Goal: Entertainment & Leisure: Browse casually

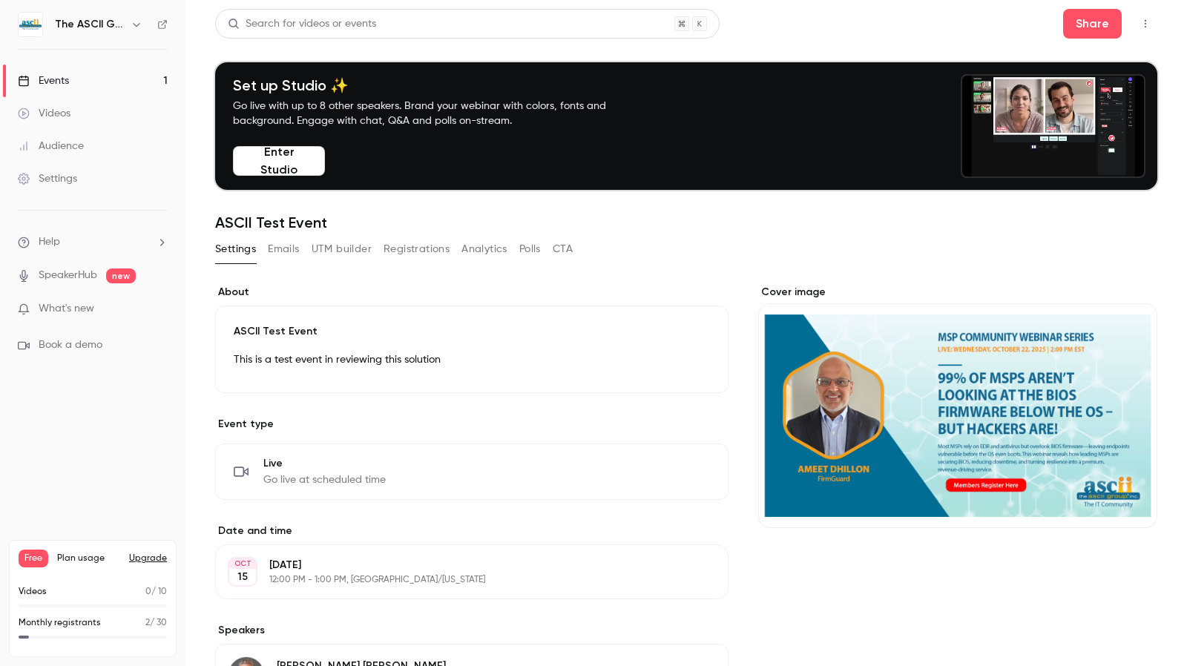
click at [67, 113] on div "Videos" at bounding box center [44, 113] width 53 height 15
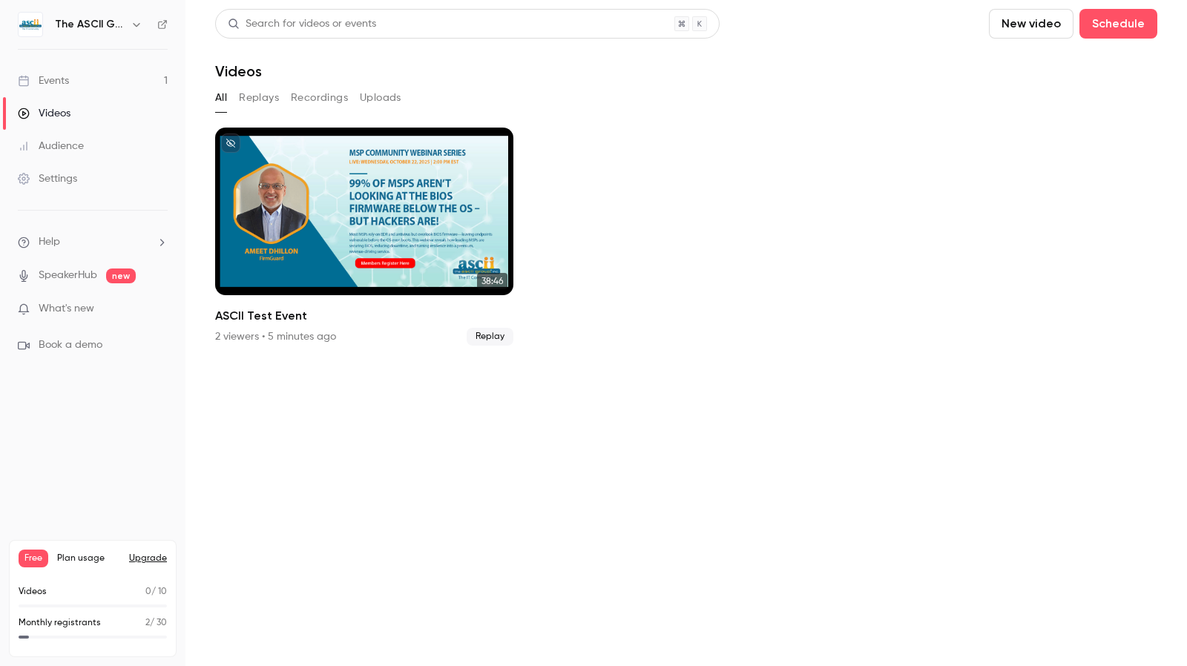
click at [324, 102] on button "Recordings" at bounding box center [319, 98] width 57 height 24
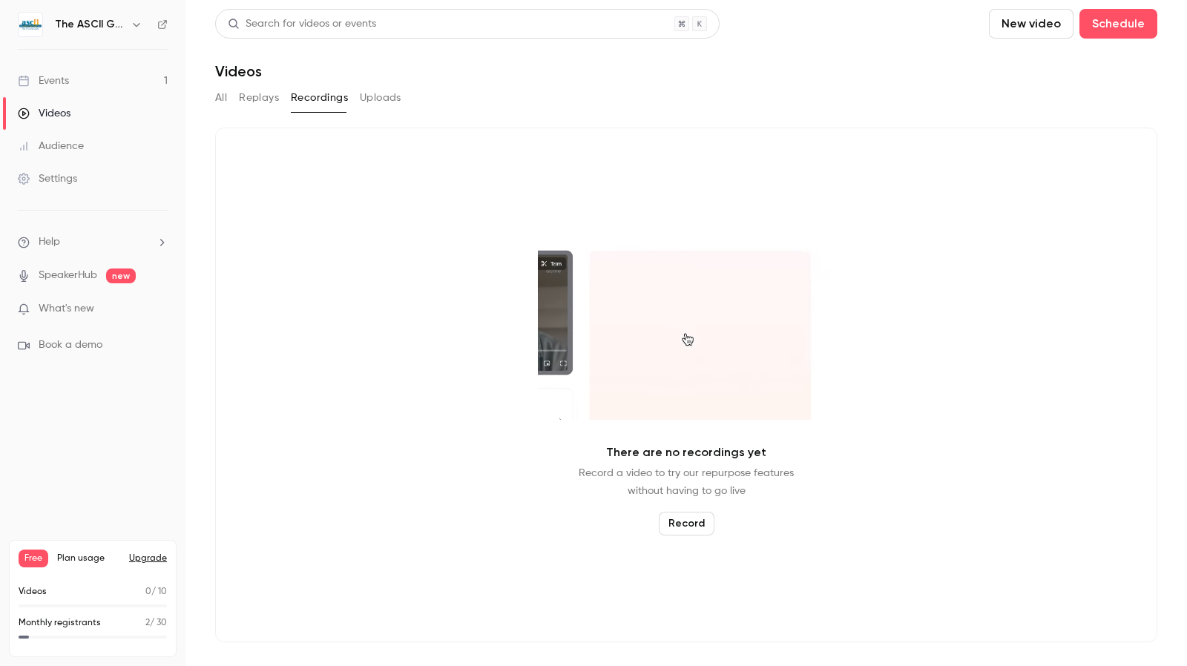
click at [252, 93] on button "Replays" at bounding box center [259, 98] width 40 height 24
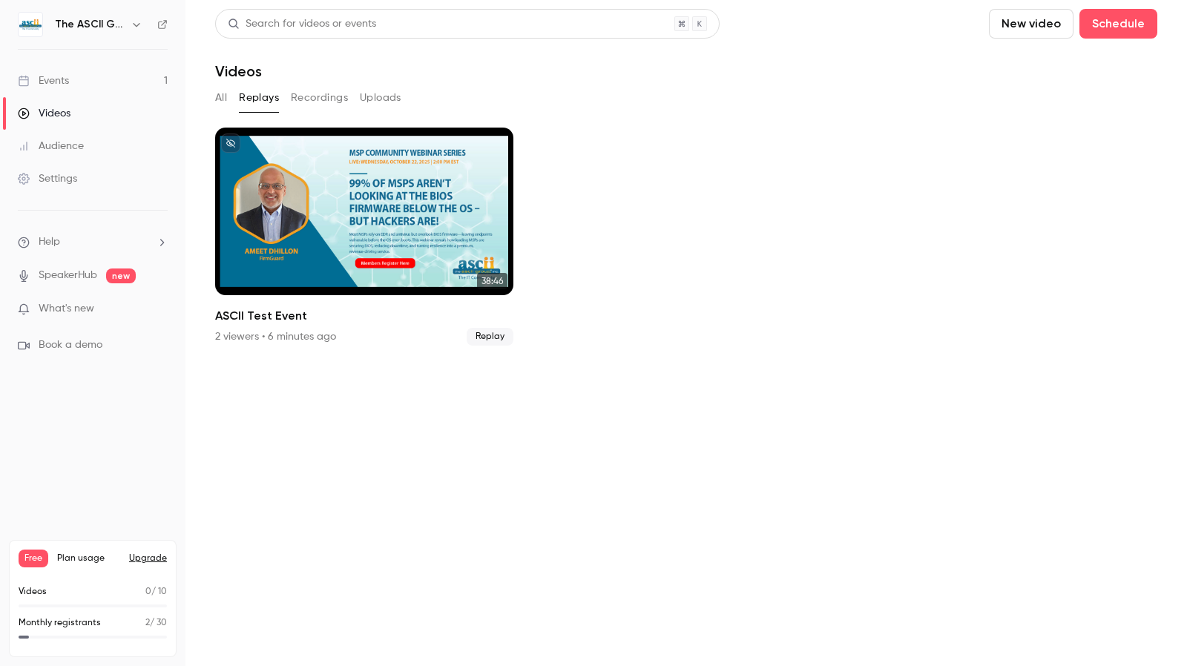
click at [316, 99] on button "Recordings" at bounding box center [319, 98] width 57 height 24
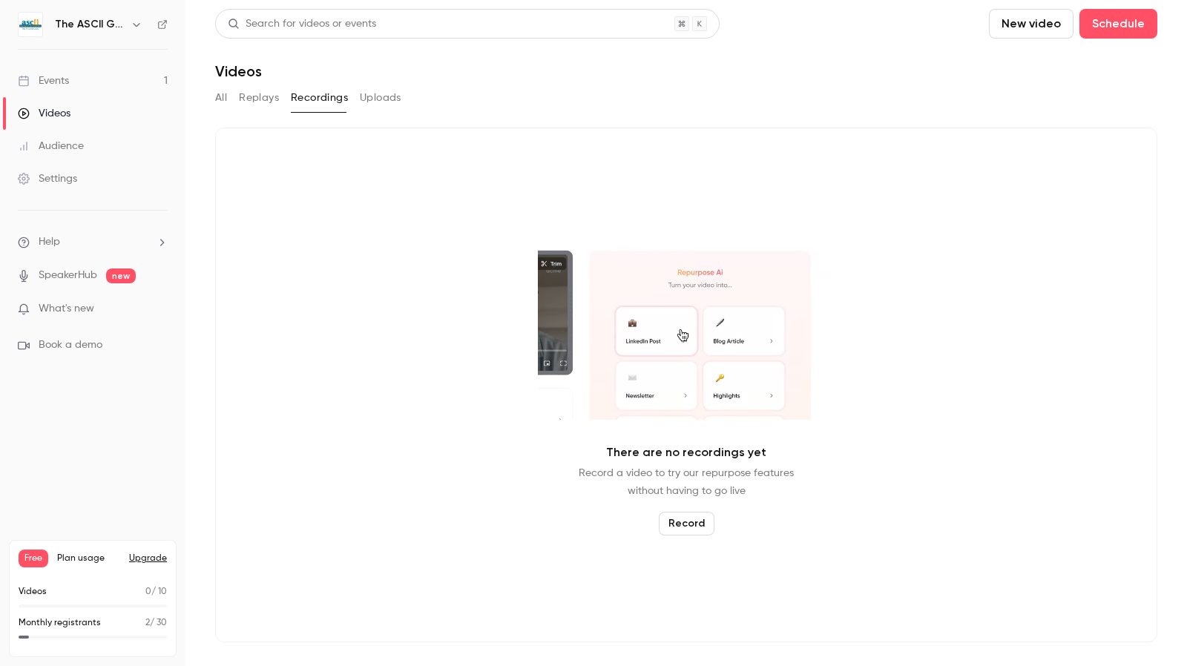
click at [270, 105] on button "Replays" at bounding box center [259, 98] width 40 height 24
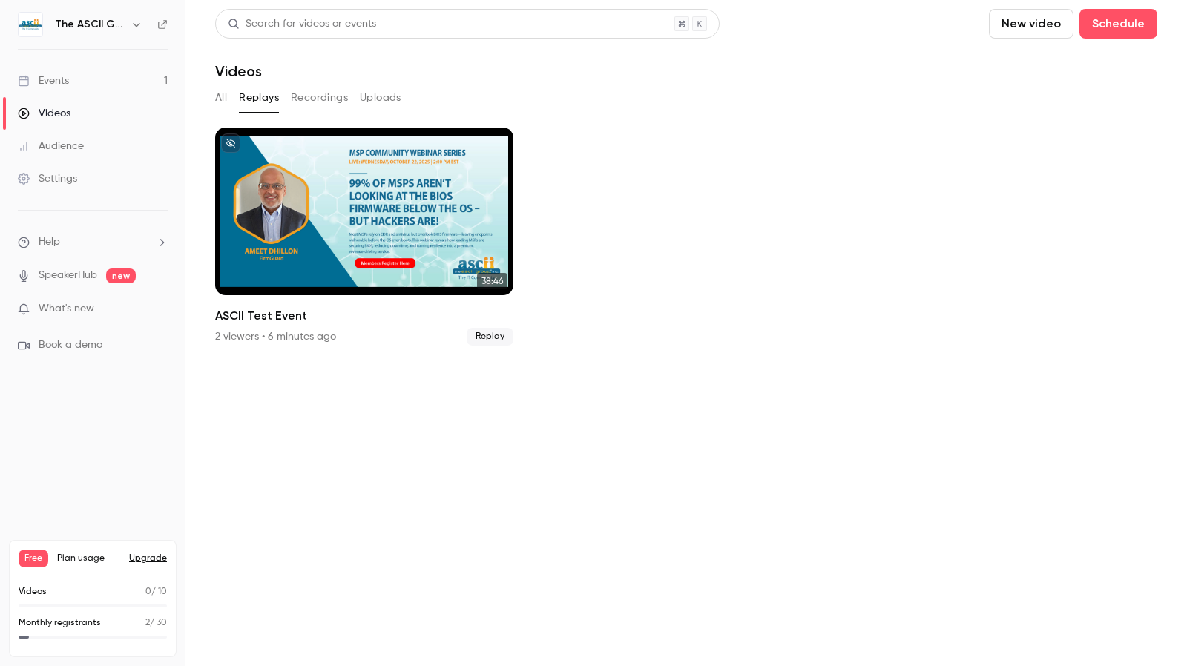
click at [221, 101] on button "All" at bounding box center [221, 98] width 12 height 24
click at [242, 97] on button "Replays" at bounding box center [259, 98] width 40 height 24
click at [303, 100] on button "Recordings" at bounding box center [319, 98] width 57 height 24
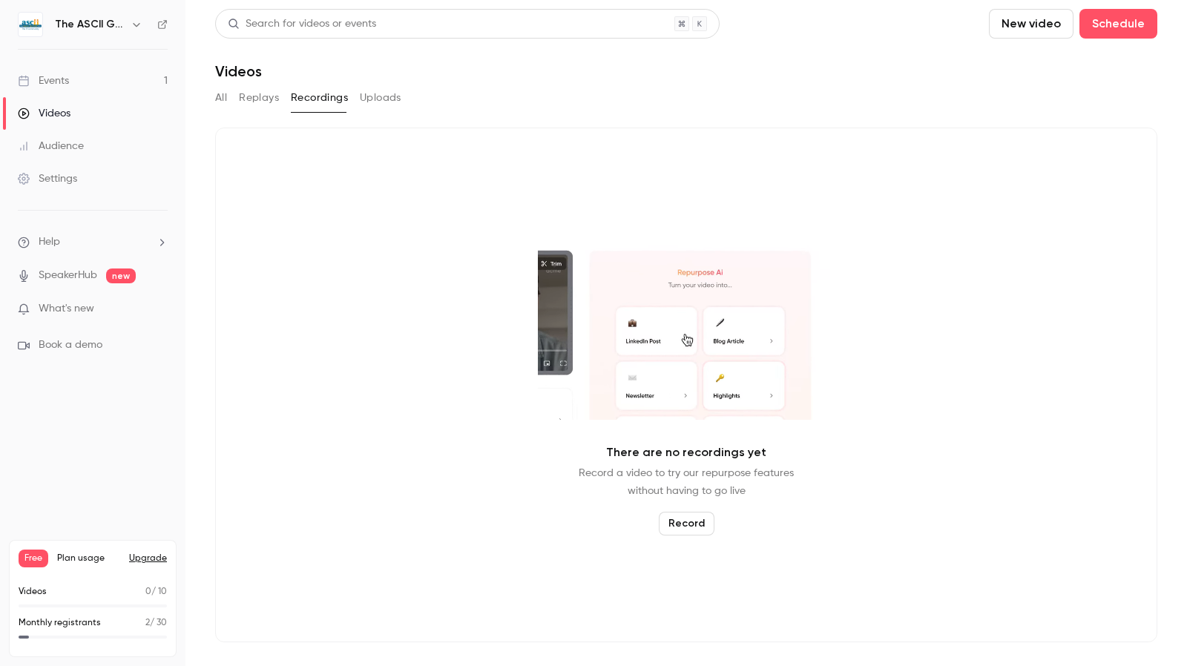
click at [266, 102] on button "Replays" at bounding box center [259, 98] width 40 height 24
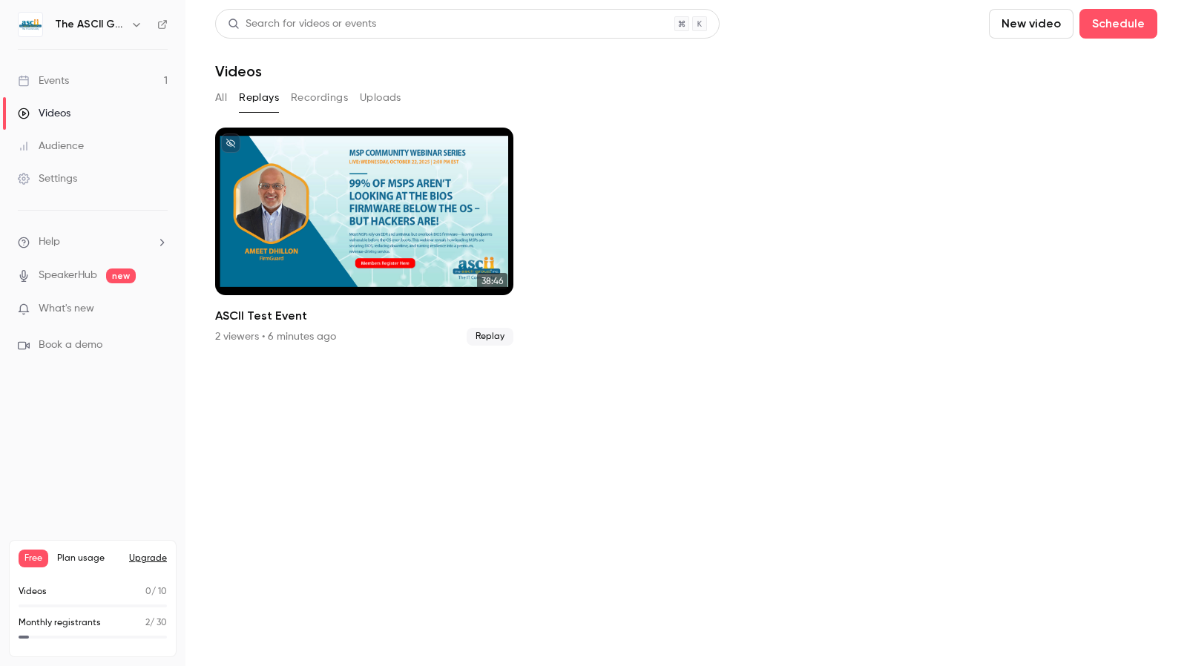
click at [269, 102] on button "Replays" at bounding box center [259, 98] width 40 height 24
click at [309, 102] on button "Recordings" at bounding box center [319, 98] width 57 height 24
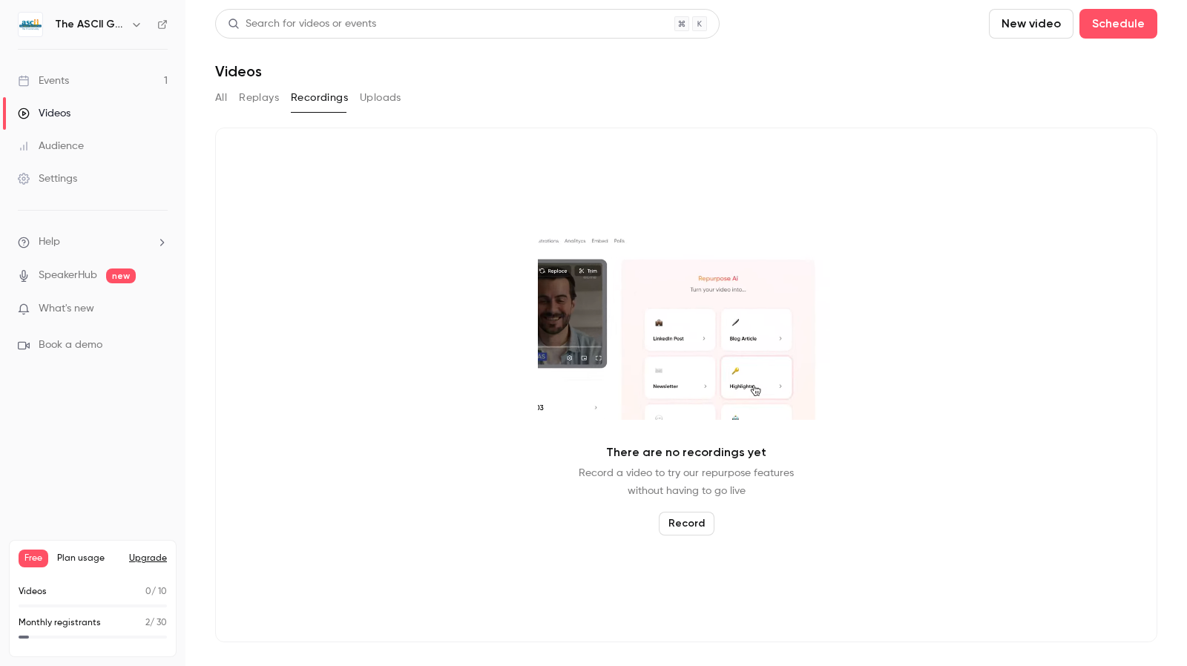
click at [226, 101] on button "All" at bounding box center [221, 98] width 12 height 24
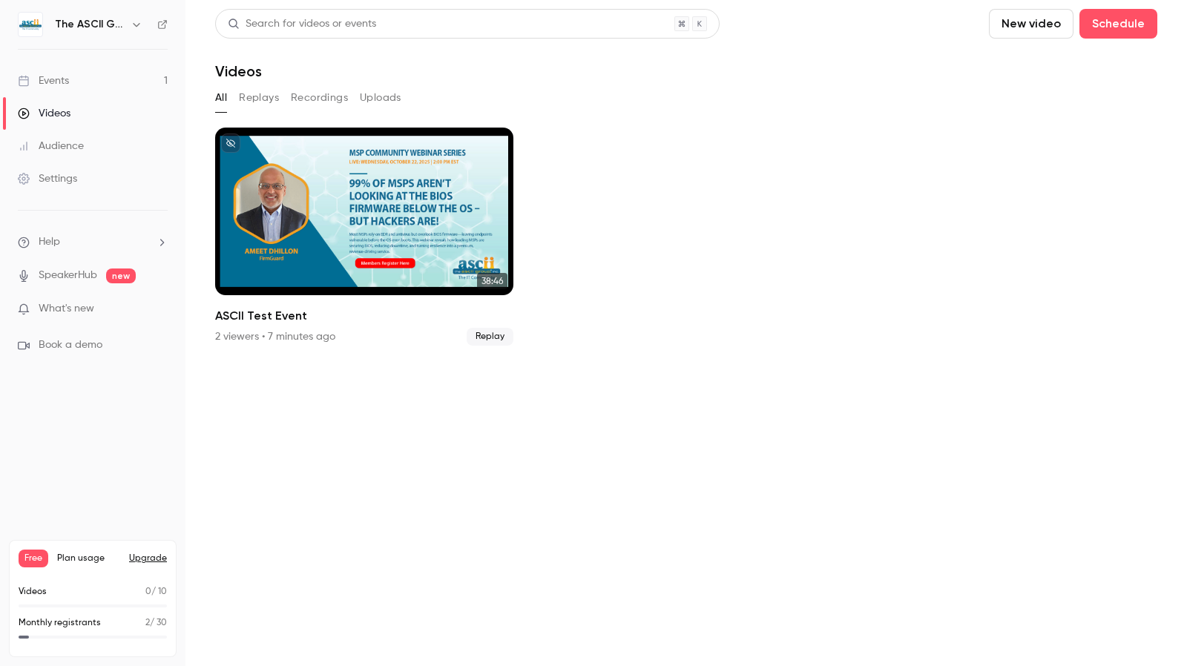
click at [322, 96] on button "Recordings" at bounding box center [319, 98] width 57 height 24
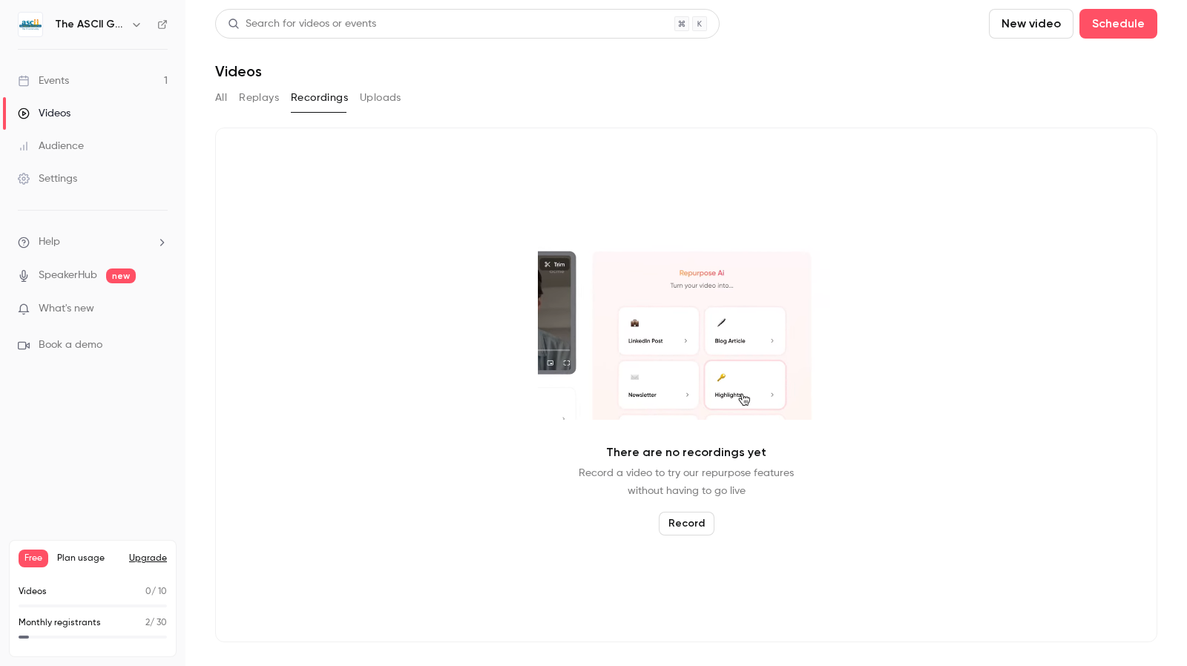
click at [266, 105] on button "Replays" at bounding box center [259, 98] width 40 height 24
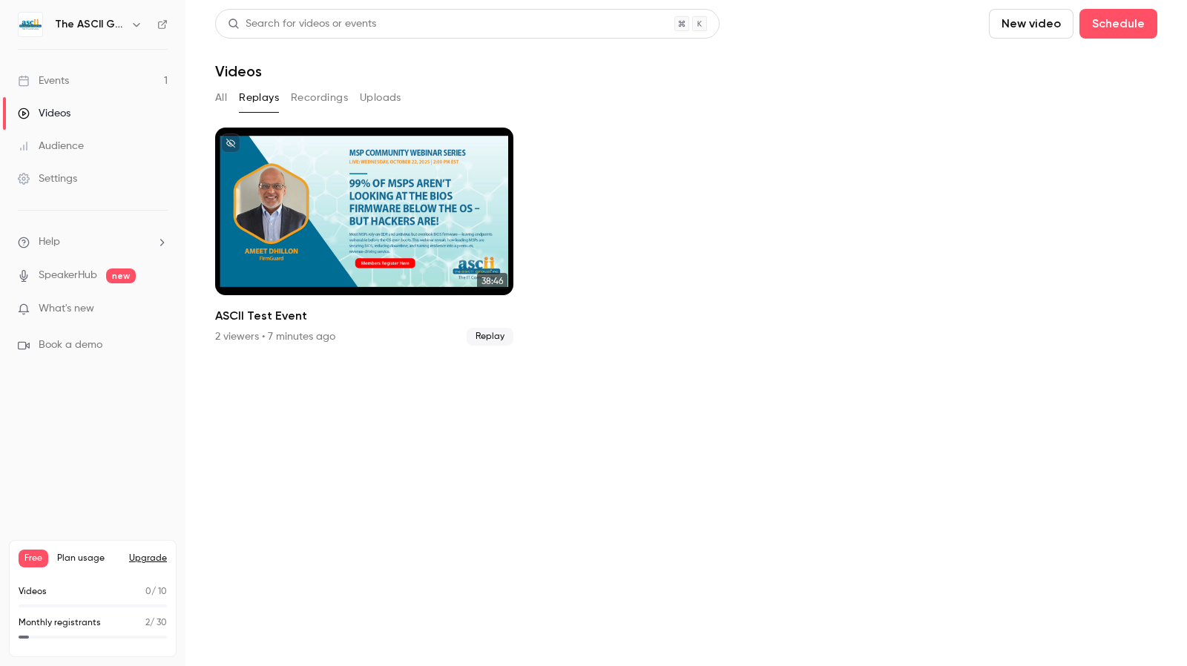
click at [226, 96] on button "All" at bounding box center [221, 98] width 12 height 24
click at [297, 404] on section "Search for videos or events New video Schedule Videos All Replays Recordings Up…" at bounding box center [686, 333] width 942 height 648
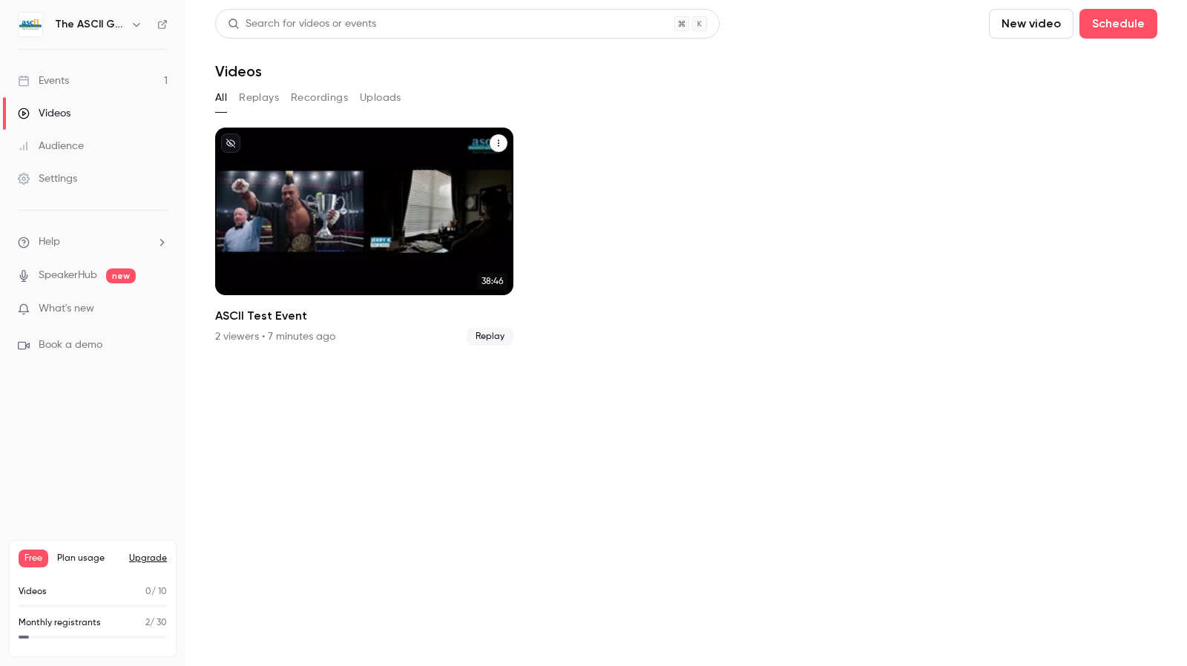
click at [496, 140] on icon "ASCII Test Event" at bounding box center [498, 143] width 9 height 9
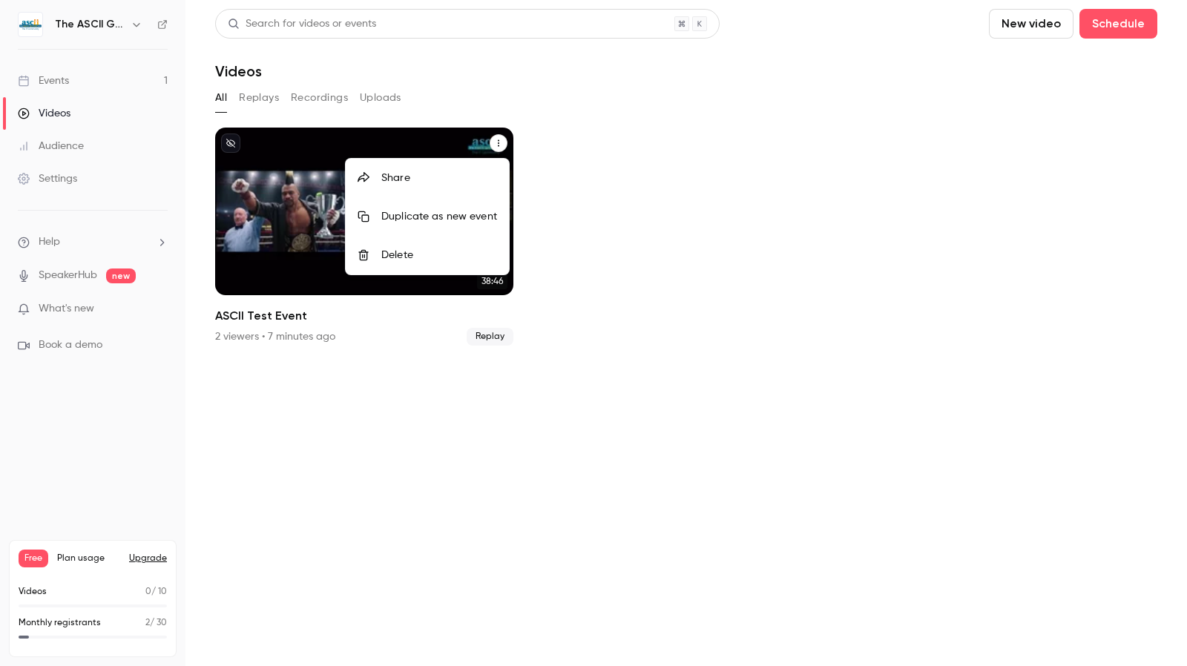
click at [588, 179] on div at bounding box center [593, 333] width 1187 height 666
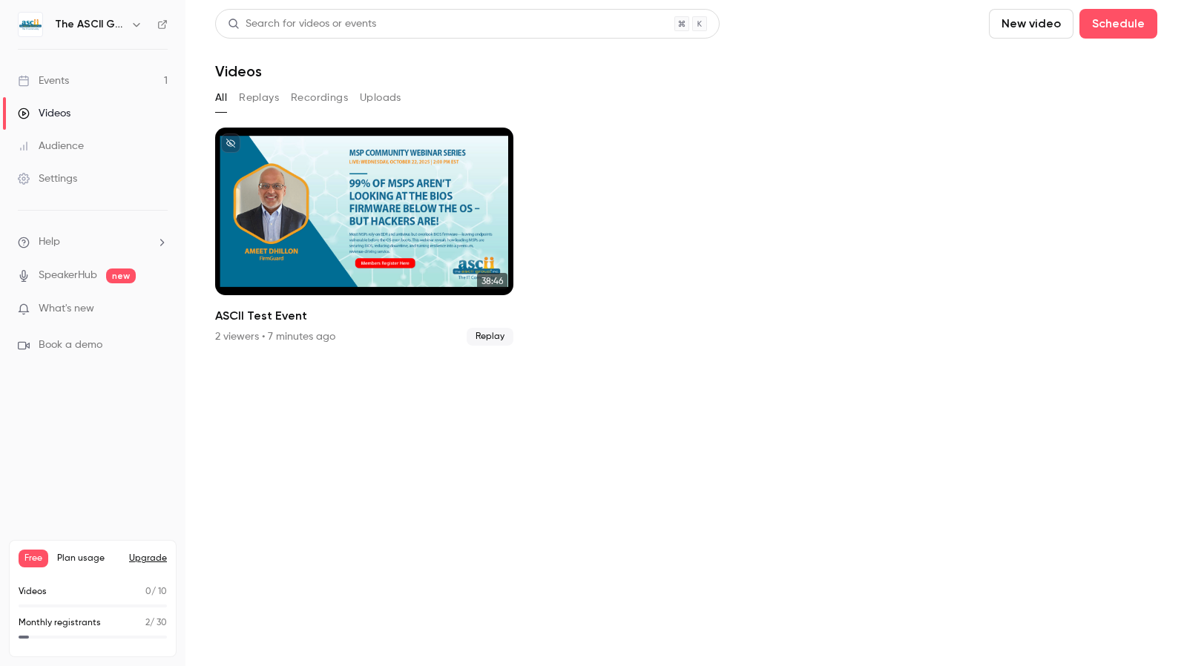
click at [261, 96] on button "Replays" at bounding box center [259, 98] width 40 height 24
click at [297, 97] on button "Recordings" at bounding box center [319, 98] width 57 height 24
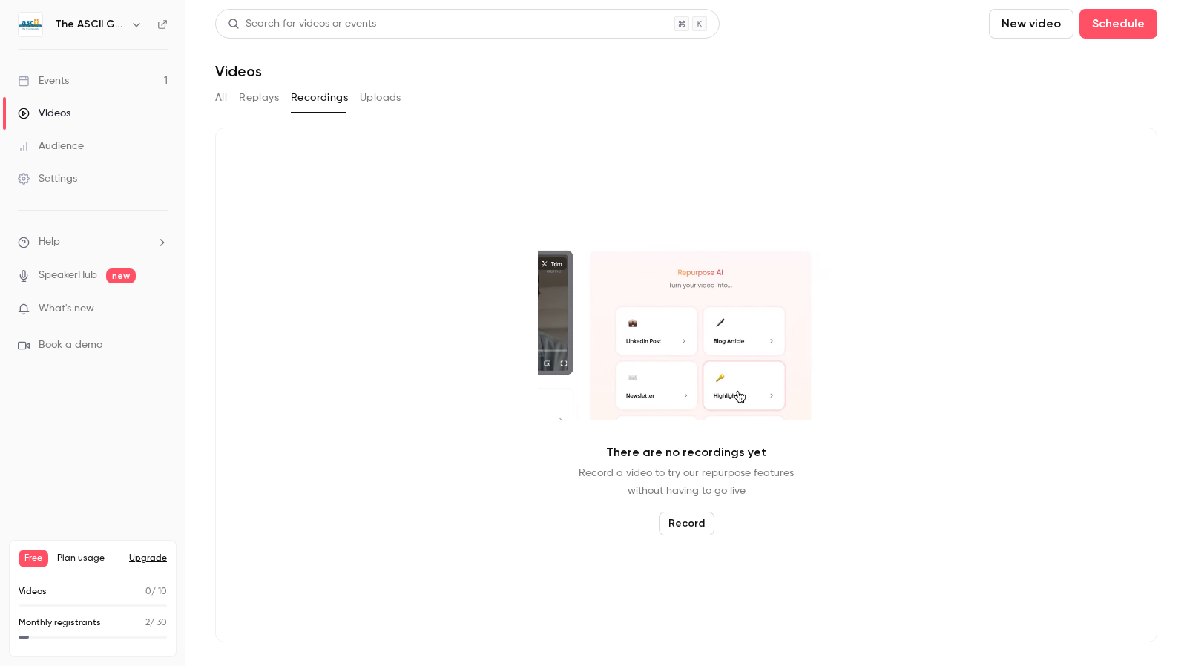
click at [684, 523] on button "Record" at bounding box center [687, 524] width 56 height 24
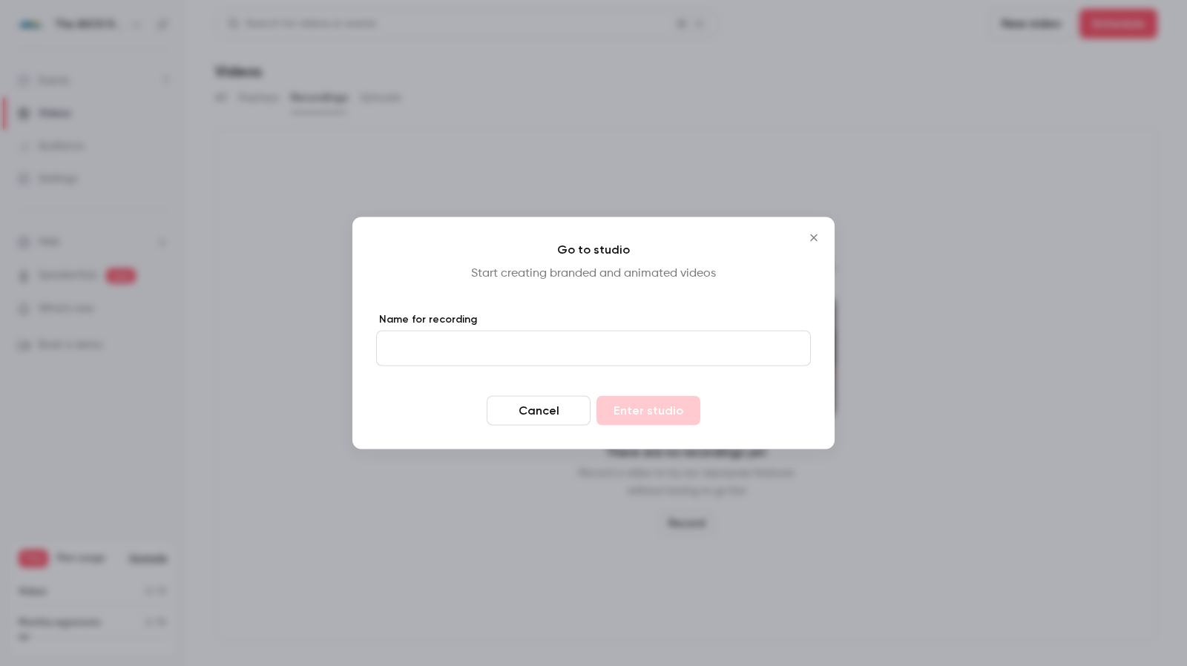
click at [815, 240] on icon "Close" at bounding box center [813, 237] width 7 height 7
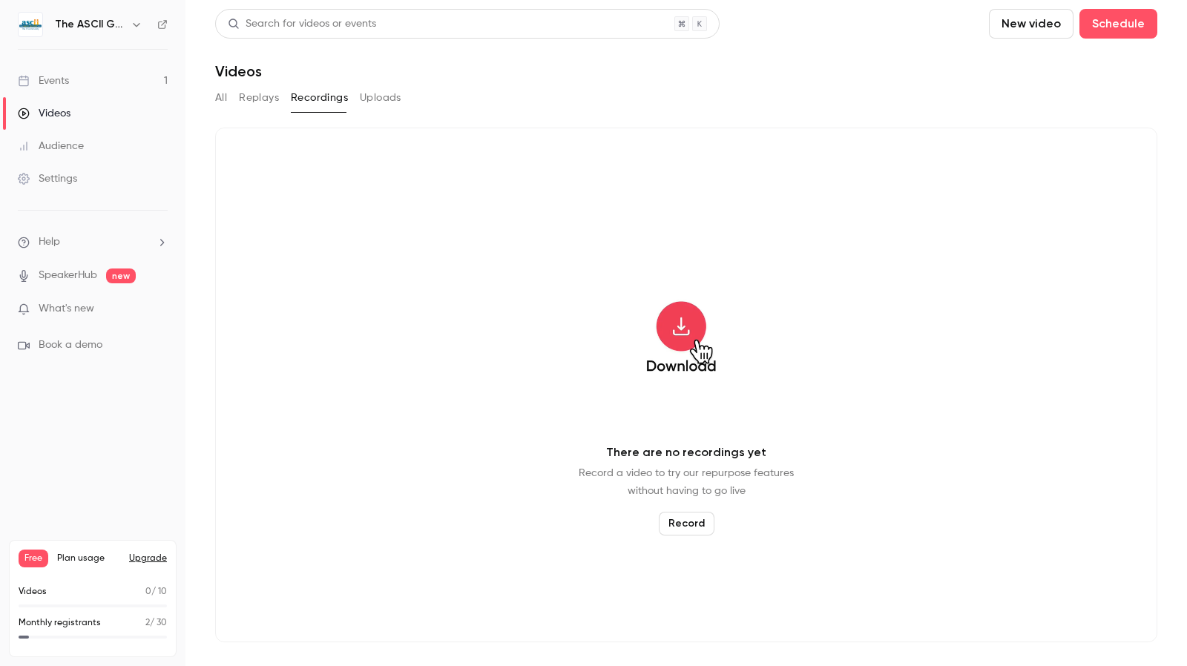
click at [260, 97] on button "Replays" at bounding box center [259, 98] width 40 height 24
